Goal: Task Accomplishment & Management: Manage account settings

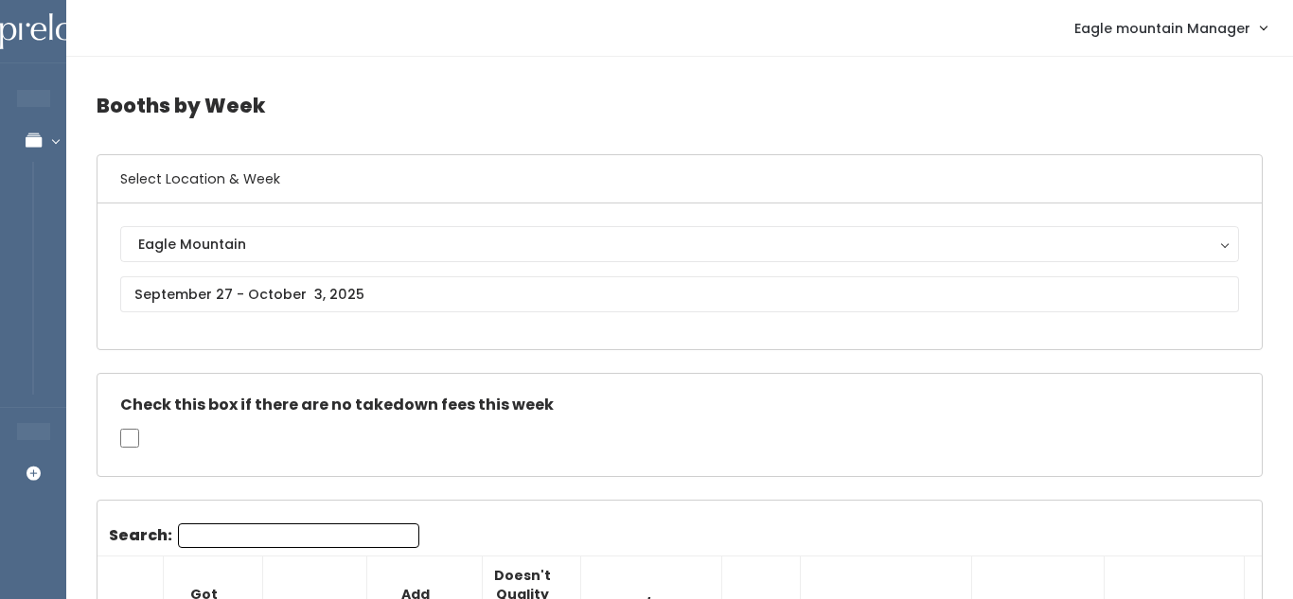
scroll to position [2, 0]
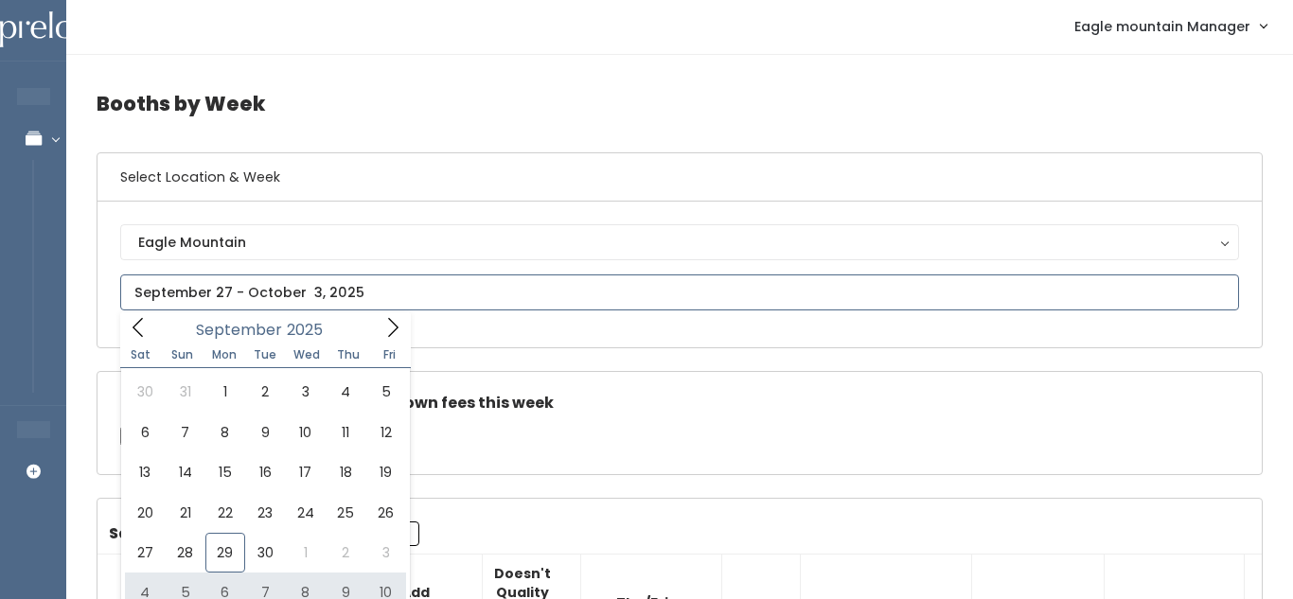
type input "October 4 to October 10"
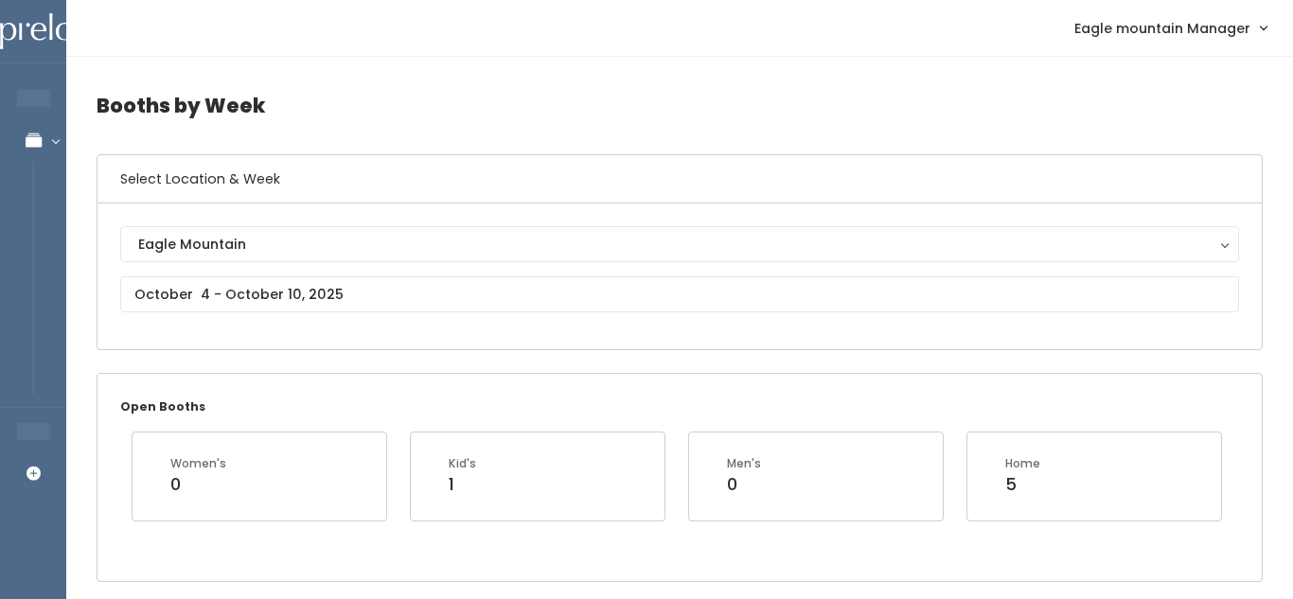
scroll to position [4309, 0]
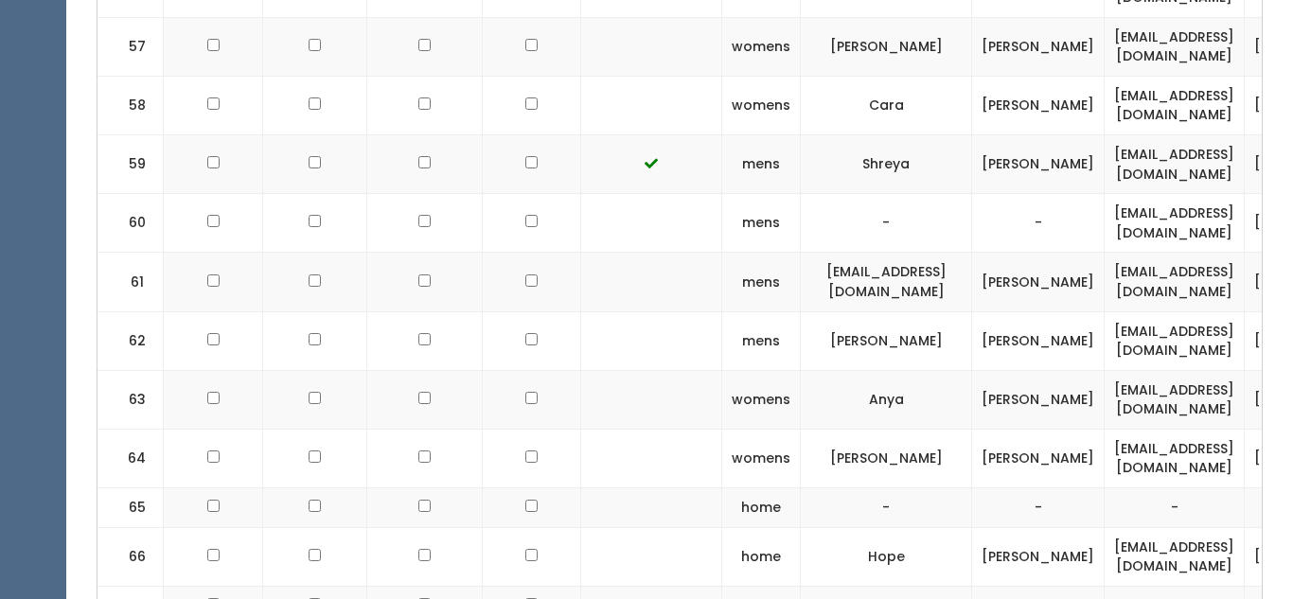
click at [404, 586] on td at bounding box center [424, 606] width 115 height 40
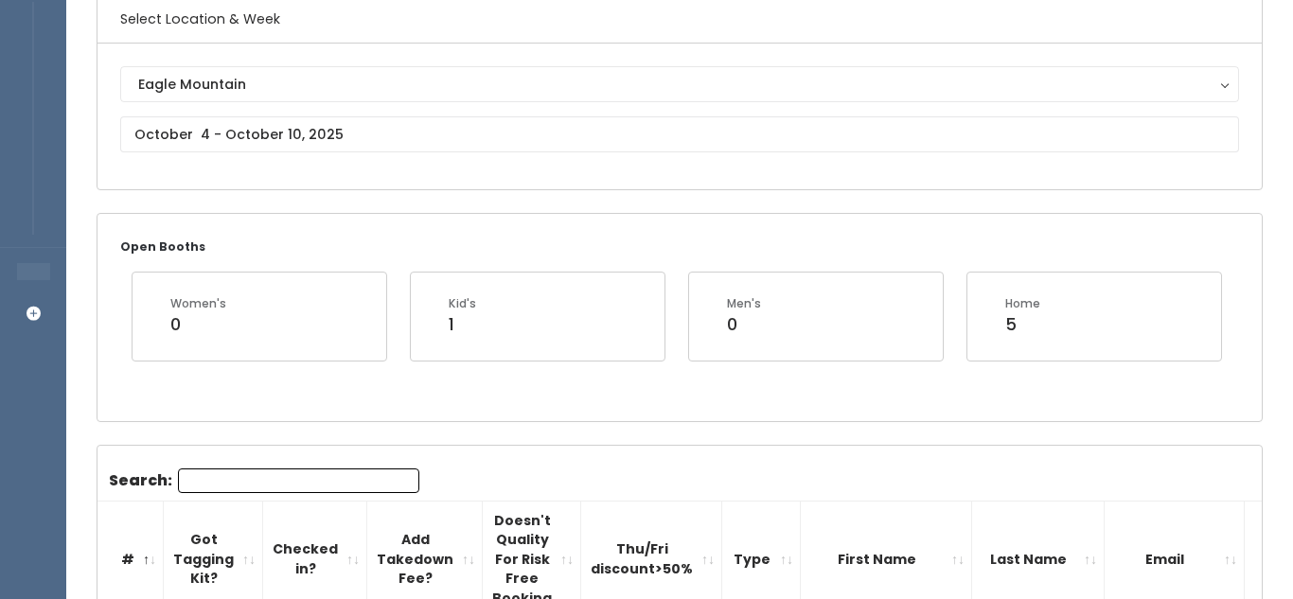
scroll to position [0, 0]
